Goal: Information Seeking & Learning: Learn about a topic

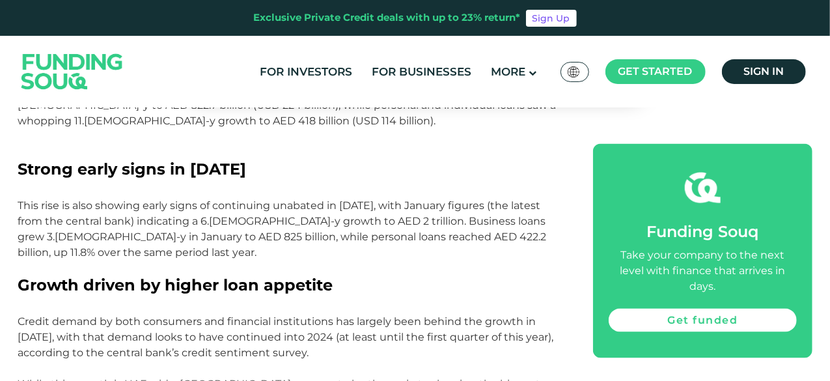
scroll to position [840, 0]
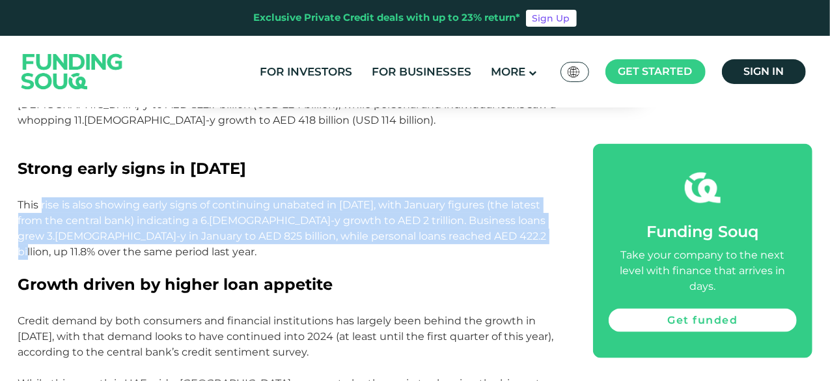
drag, startPoint x: 41, startPoint y: 206, endPoint x: 503, endPoint y: 231, distance: 462.3
click at [503, 231] on p "This rise is also showing early signs of continuing unabated in [DATE], with Ja…" at bounding box center [291, 236] width 546 height 78
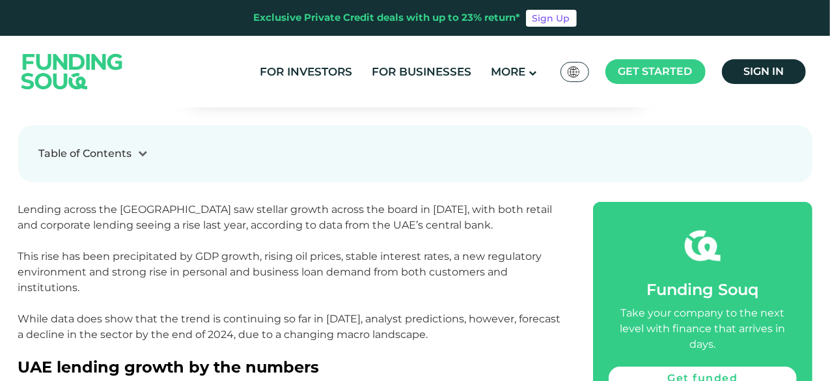
scroll to position [464, 0]
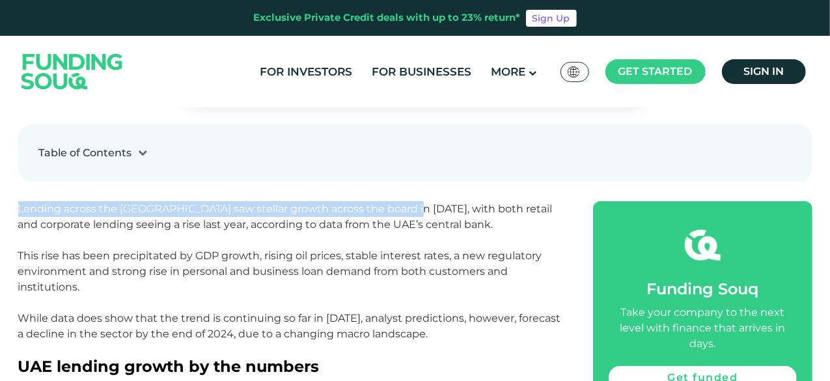
drag, startPoint x: 7, startPoint y: 203, endPoint x: 329, endPoint y: 236, distance: 324.0
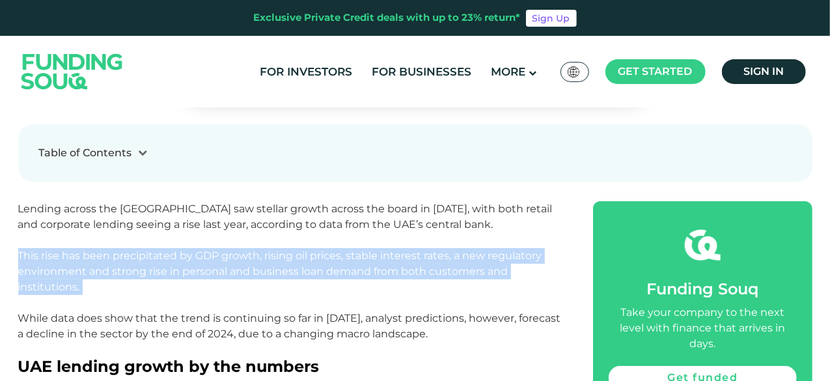
drag, startPoint x: 168, startPoint y: 286, endPoint x: 374, endPoint y: 302, distance: 207.0
click at [374, 303] on p "Lending across the [GEOGRAPHIC_DATA] saw stellar growth across the board in [DA…" at bounding box center [291, 279] width 546 height 156
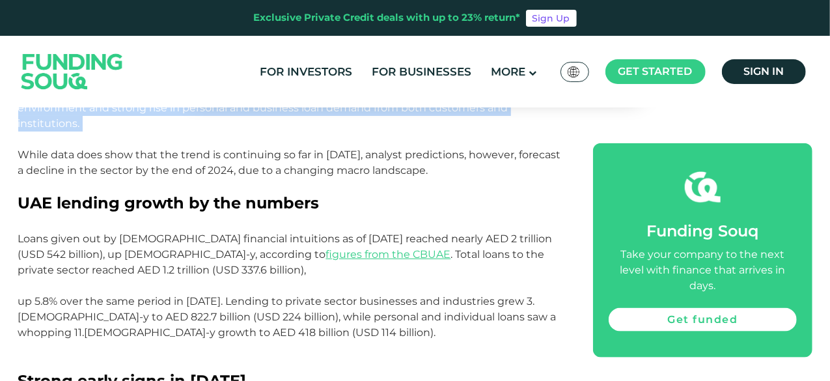
scroll to position [627, 0]
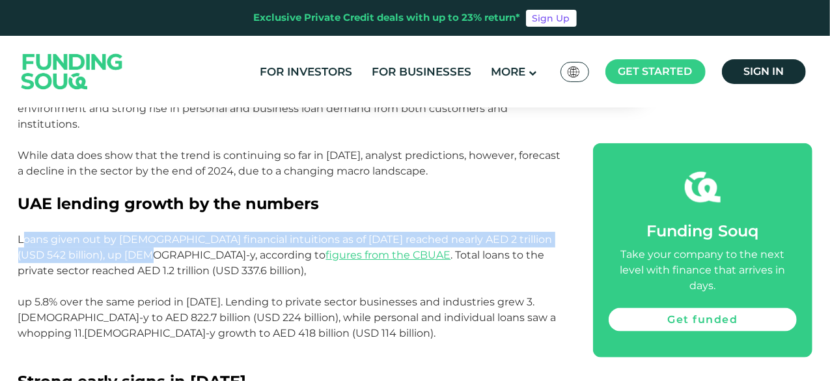
drag, startPoint x: 25, startPoint y: 236, endPoint x: 130, endPoint y: 253, distance: 106.1
click at [133, 253] on p "Loans given out by [DEMOGRAPHIC_DATA] financial intuitions as of [DATE] reached…" at bounding box center [291, 302] width 546 height 141
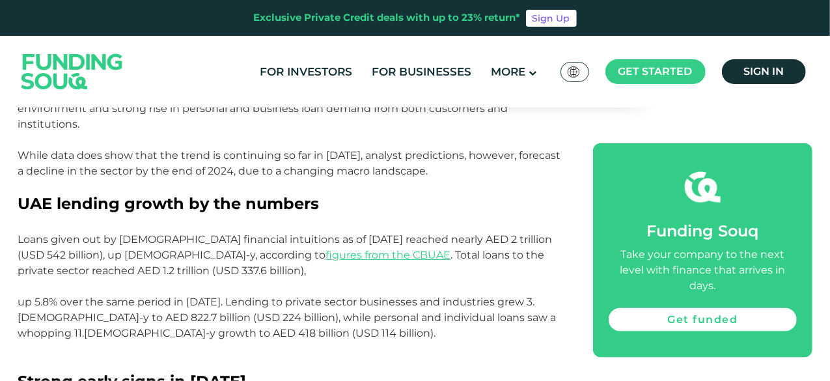
click at [334, 281] on p "Loans given out by [DEMOGRAPHIC_DATA] financial intuitions as of [DATE] reached…" at bounding box center [291, 302] width 546 height 141
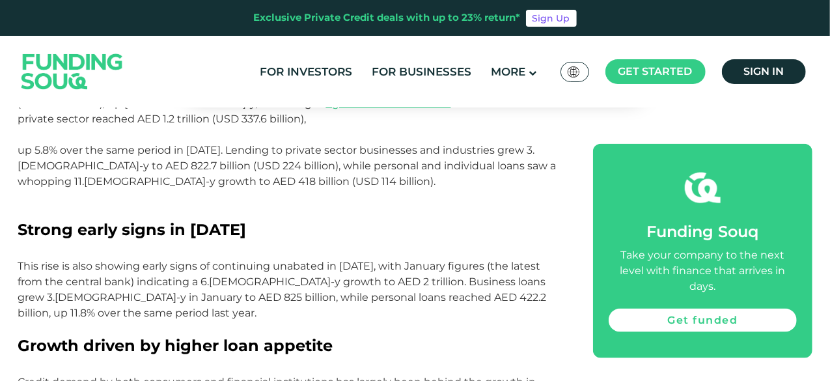
scroll to position [781, 0]
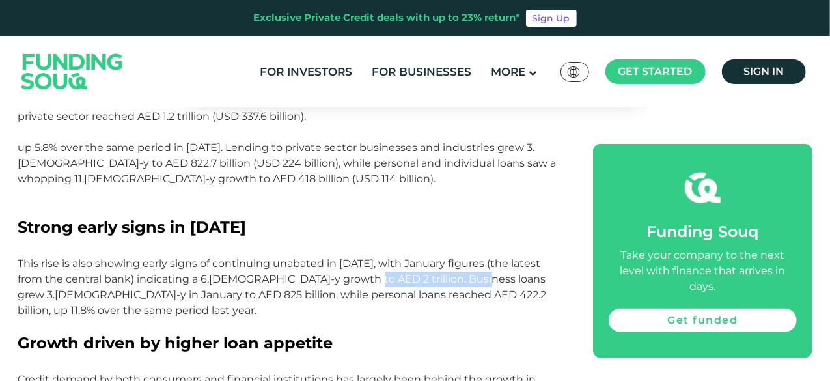
drag, startPoint x: 340, startPoint y: 279, endPoint x: 454, endPoint y: 278, distance: 114.6
click at [454, 278] on p "This rise is also showing early signs of continuing unabated in [DATE], with Ja…" at bounding box center [291, 295] width 546 height 78
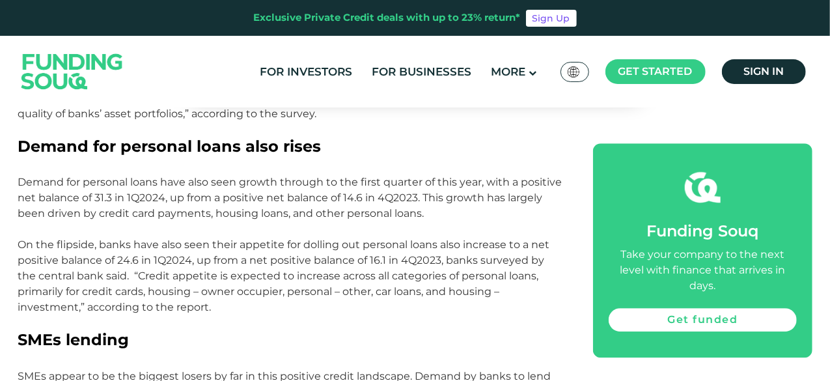
scroll to position [1860, 0]
